Goal: Navigation & Orientation: Find specific page/section

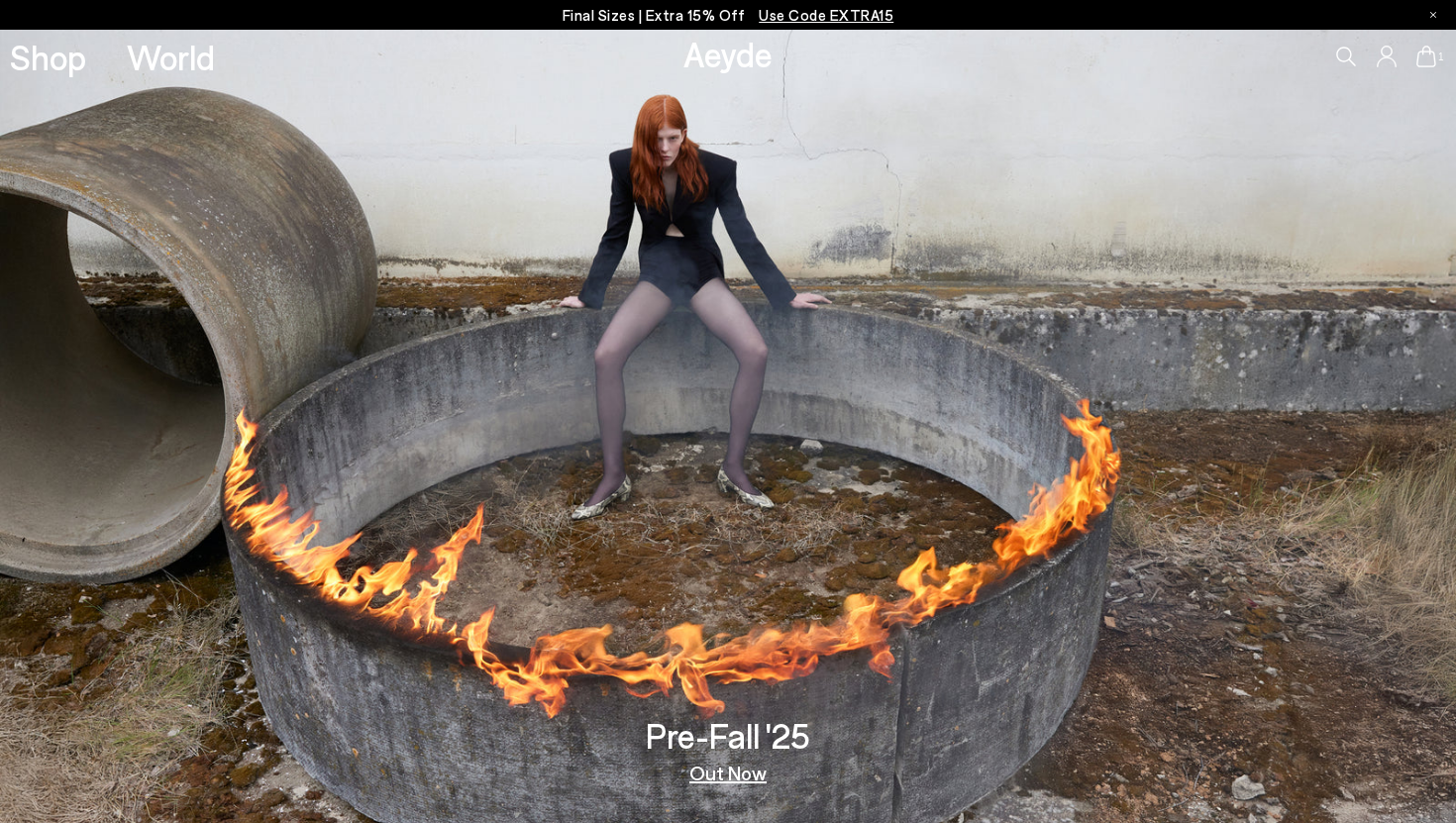
click at [706, 615] on img at bounding box center [728, 426] width 1456 height 793
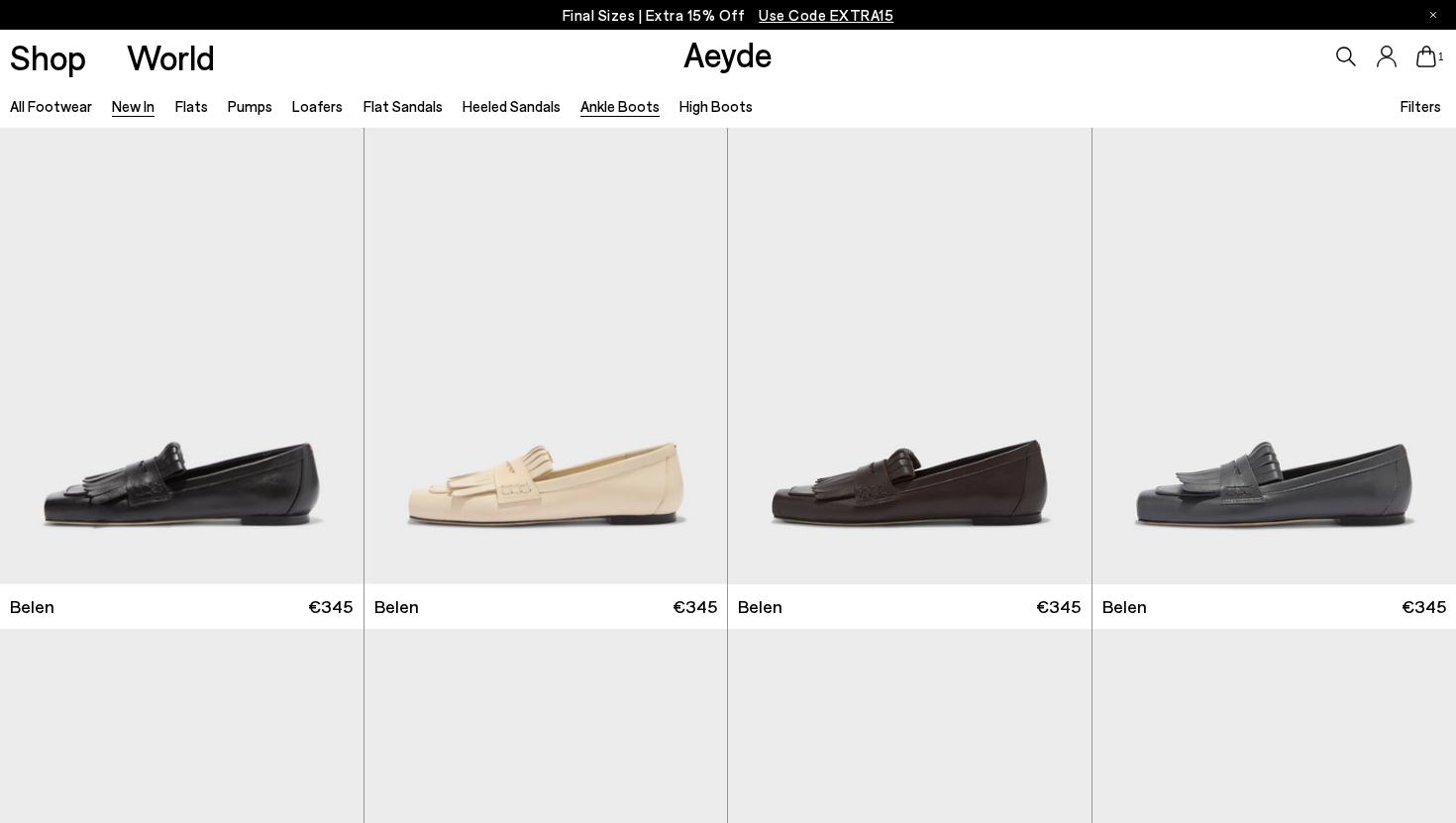
click at [603, 115] on link "Ankle Boots" at bounding box center [620, 106] width 79 height 18
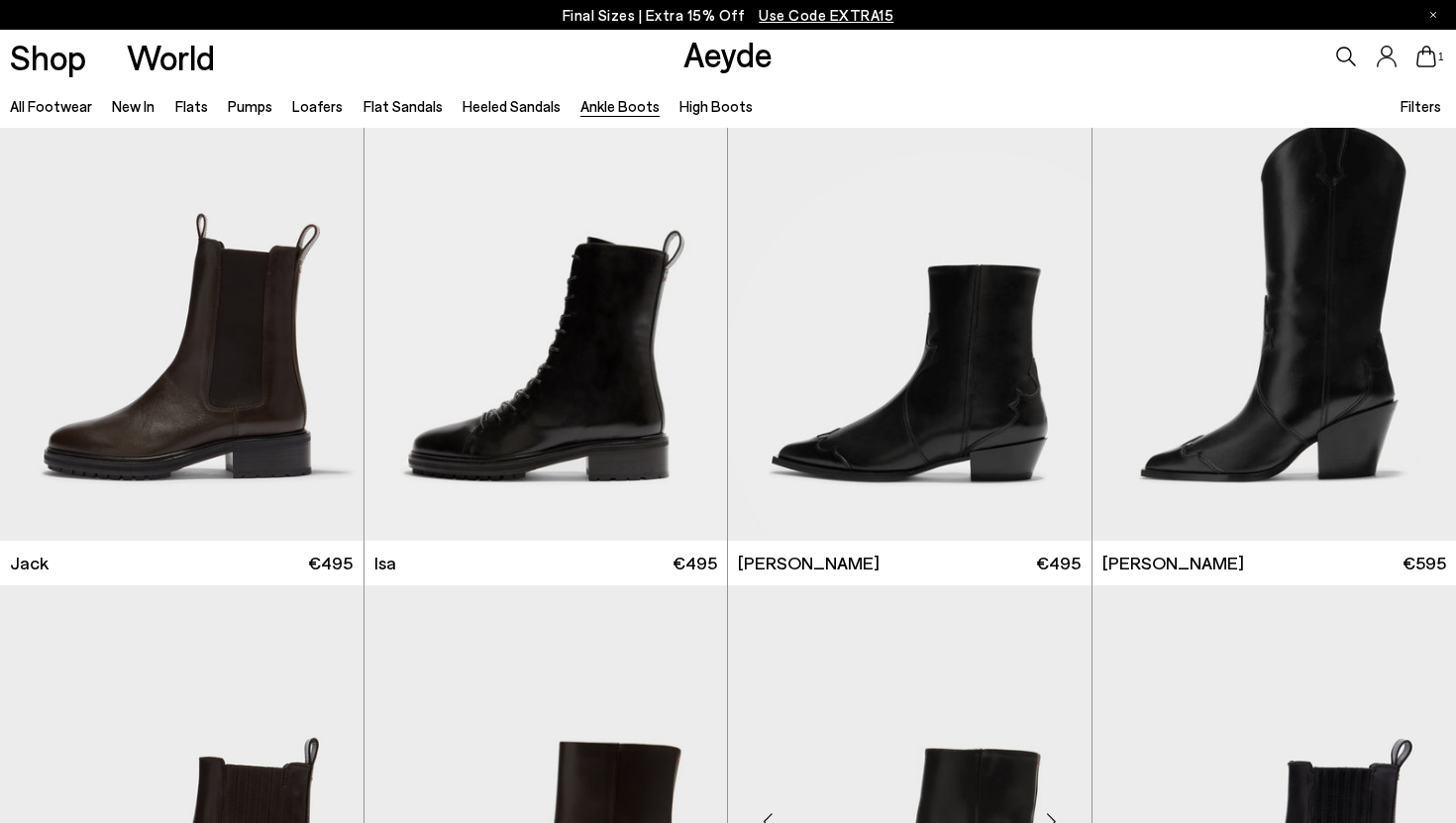
scroll to position [3553, 0]
